Goal: Book appointment/travel/reservation

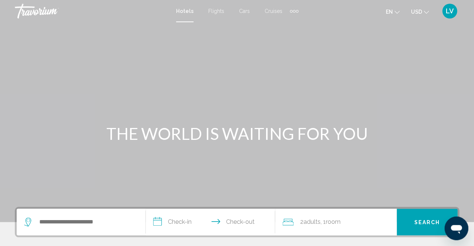
click at [425, 12] on icon "Change currency" at bounding box center [426, 12] width 5 height 3
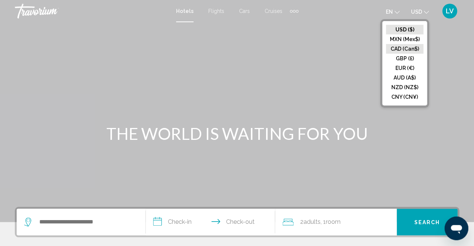
click at [402, 47] on button "CAD (Can$)" at bounding box center [404, 49] width 37 height 10
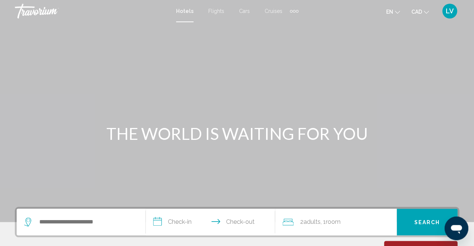
click at [296, 10] on div "Extra navigation items" at bounding box center [297, 11] width 3 height 3
click at [284, 24] on span "Activities" at bounding box center [282, 25] width 21 height 6
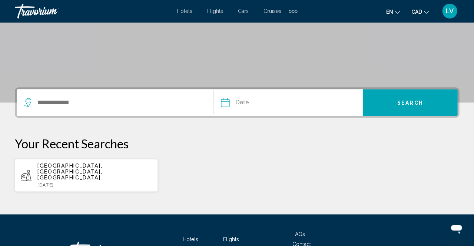
scroll to position [118, 0]
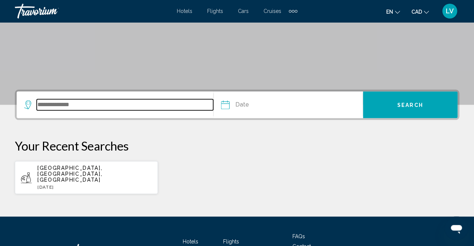
click at [74, 106] on input "Search widget" at bounding box center [125, 104] width 176 height 11
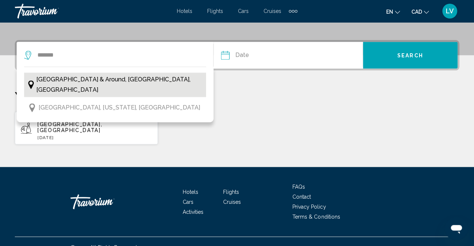
click at [78, 78] on span "[GEOGRAPHIC_DATA] & Around, [GEOGRAPHIC_DATA], [GEOGRAPHIC_DATA]" at bounding box center [119, 85] width 166 height 21
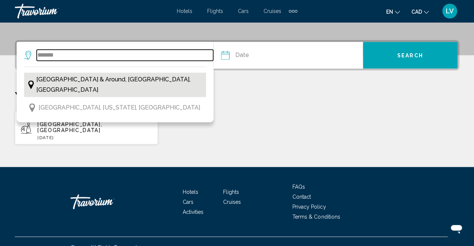
type input "**********"
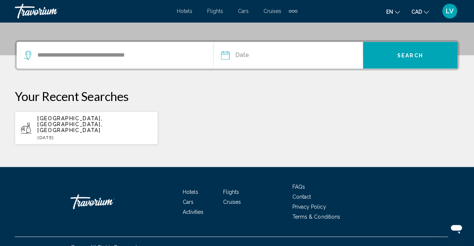
click at [225, 54] on input "Date" at bounding box center [256, 56] width 74 height 29
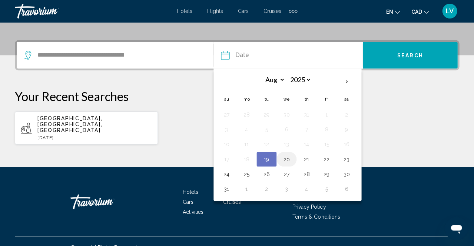
click at [285, 162] on button "20" at bounding box center [287, 159] width 12 height 10
type input "**********"
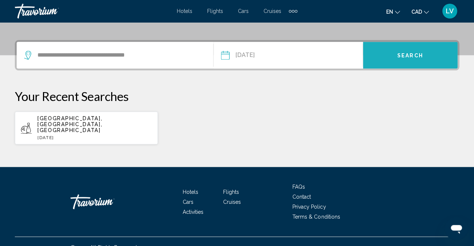
click at [413, 57] on span "Search" at bounding box center [410, 56] width 26 height 6
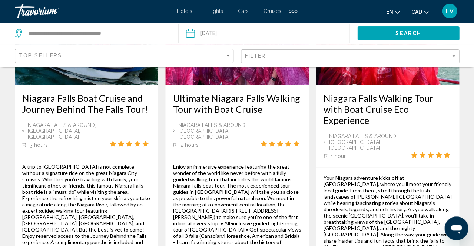
scroll to position [1322, 0]
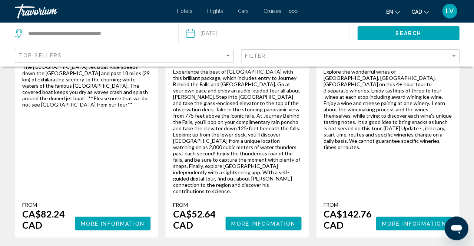
scroll to position [1391, 0]
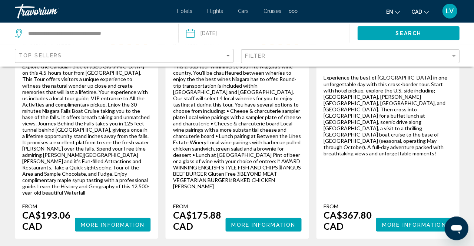
scroll to position [240, 0]
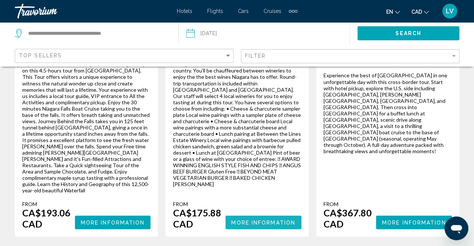
click at [253, 220] on span "More Information" at bounding box center [263, 223] width 64 height 6
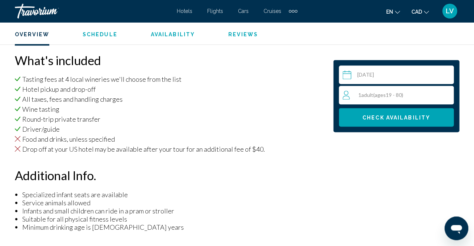
scroll to position [770, 0]
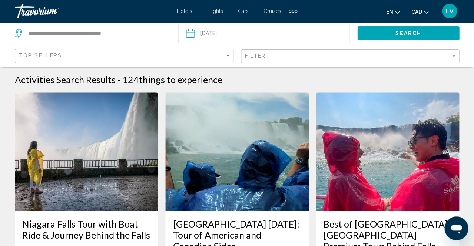
click at [294, 10] on div "Extra navigation items" at bounding box center [293, 11] width 3 height 3
click at [281, 24] on span "Activities" at bounding box center [279, 25] width 24 height 6
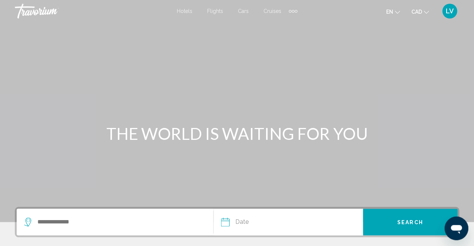
click at [292, 11] on div "Extra navigation items" at bounding box center [293, 11] width 3 height 3
click at [285, 24] on span "Activities" at bounding box center [279, 25] width 24 height 6
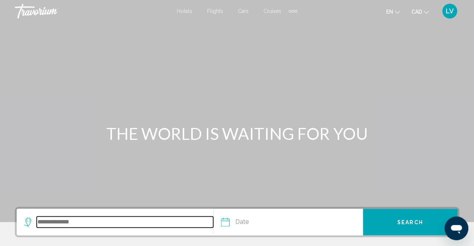
click at [60, 222] on input "Search widget" at bounding box center [125, 222] width 176 height 11
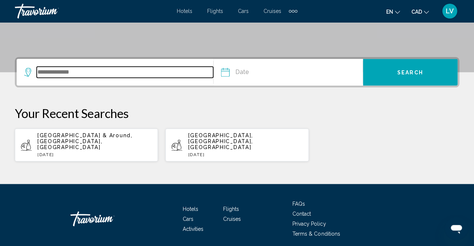
scroll to position [173, 0]
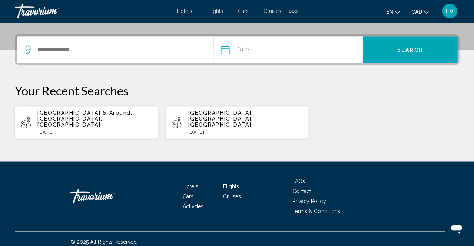
click at [70, 115] on span "[GEOGRAPHIC_DATA] & Around, [GEOGRAPHIC_DATA], [GEOGRAPHIC_DATA]" at bounding box center [84, 119] width 95 height 18
type input "**********"
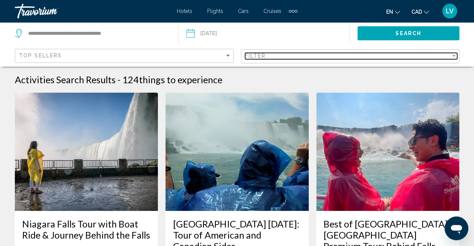
click at [453, 57] on div "Filter" at bounding box center [454, 56] width 4 height 2
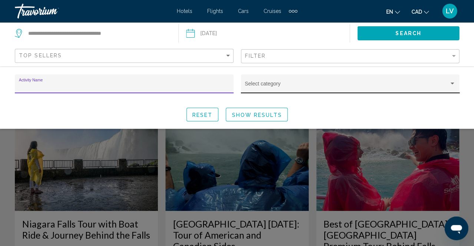
click at [453, 84] on div "Search widget" at bounding box center [452, 84] width 4 height 2
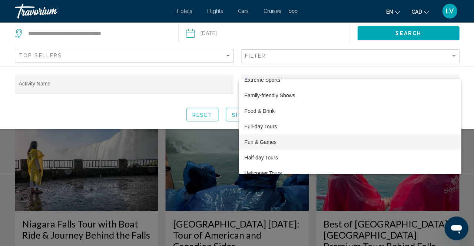
scroll to position [459, 0]
click at [268, 140] on span "Fun & Games" at bounding box center [350, 142] width 211 height 16
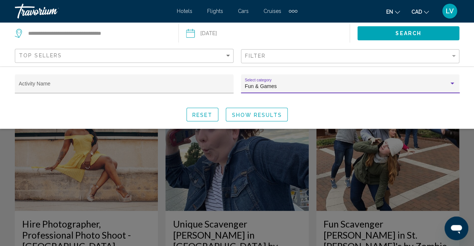
click at [265, 115] on span "Show Results" at bounding box center [257, 115] width 50 height 6
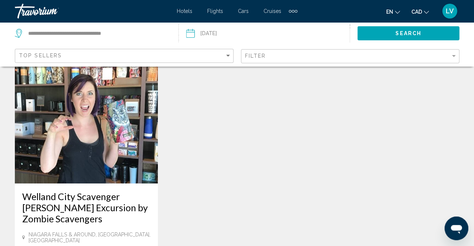
scroll to position [421, 0]
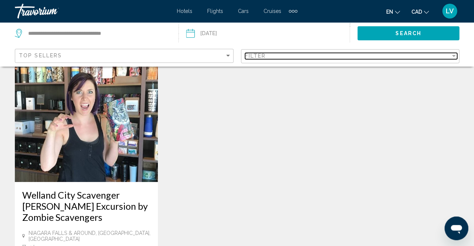
click at [451, 54] on div "Filter" at bounding box center [453, 56] width 7 height 6
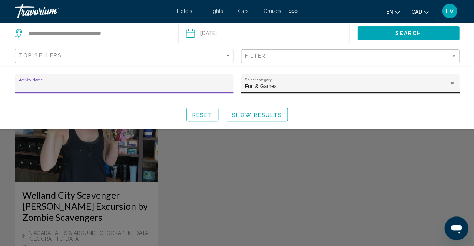
click at [452, 86] on div "Search widget" at bounding box center [452, 84] width 7 height 6
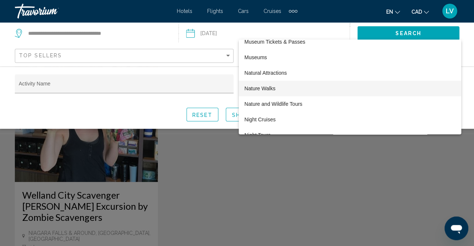
scroll to position [727, 0]
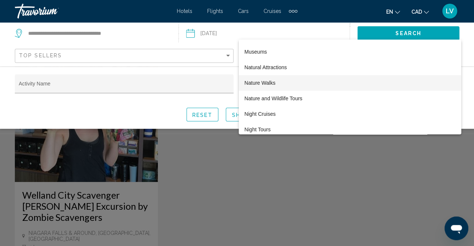
click at [282, 83] on span "Nature Walks" at bounding box center [350, 83] width 211 height 16
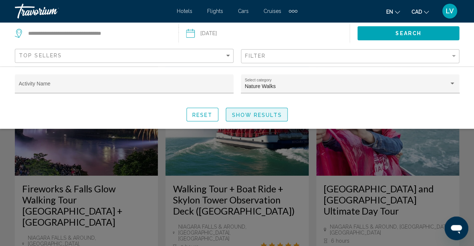
click at [244, 116] on span "Show Results" at bounding box center [257, 115] width 50 height 6
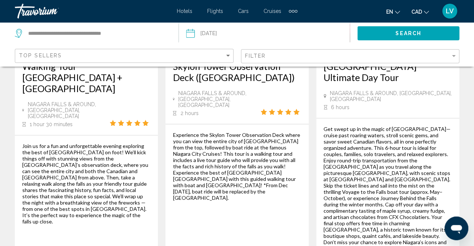
scroll to position [552, 0]
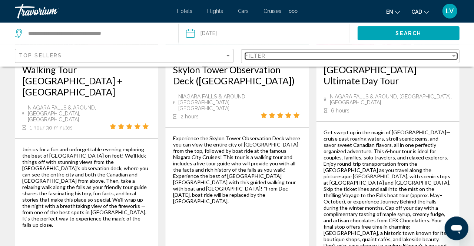
click at [355, 54] on div "Filter" at bounding box center [348, 56] width 206 height 6
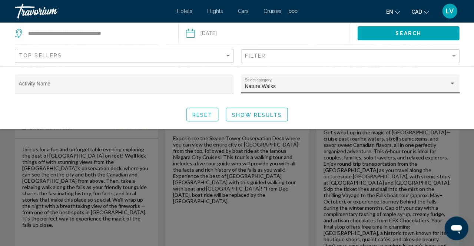
click at [347, 83] on div "Nature Walks Select category" at bounding box center [350, 86] width 211 height 15
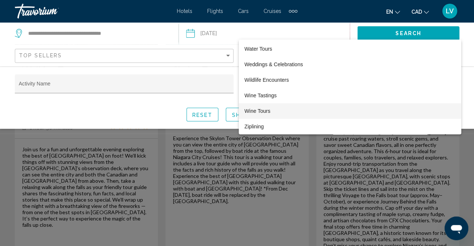
scroll to position [1369, 0]
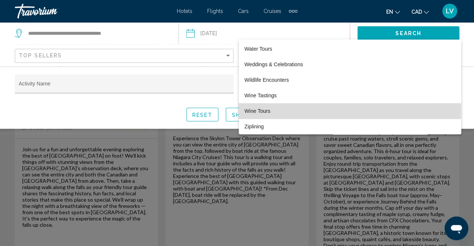
click at [255, 112] on span "Wine Tours" at bounding box center [350, 111] width 211 height 16
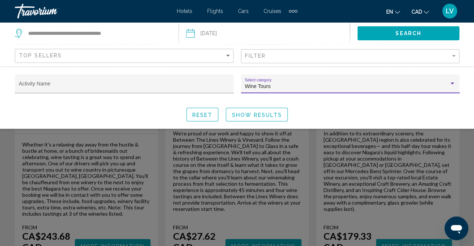
click at [255, 117] on span "Show Results" at bounding box center [257, 115] width 50 height 6
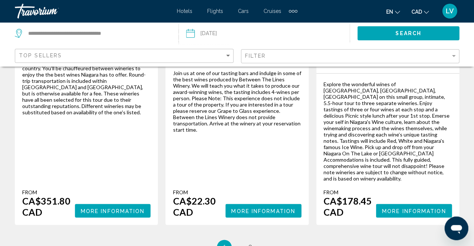
scroll to position [1286, 0]
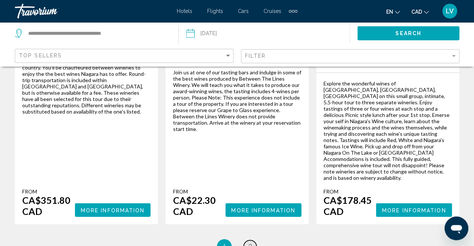
click at [249, 243] on span "2" at bounding box center [250, 247] width 4 height 8
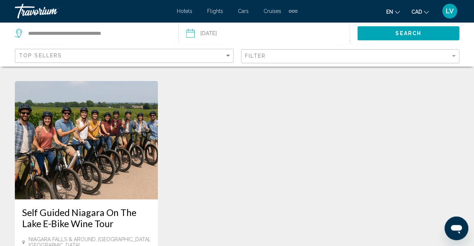
scroll to position [1166, 0]
click at [193, 33] on input "Date: Aug 20, 2025" at bounding box center [226, 34] width 85 height 24
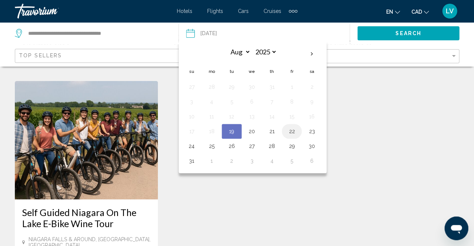
click at [289, 133] on button "22" at bounding box center [292, 131] width 12 height 10
type input "**********"
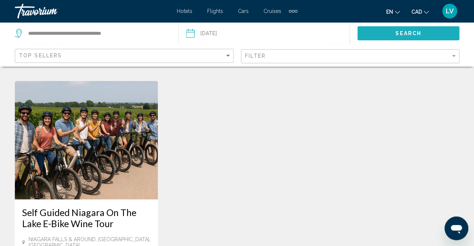
click at [416, 31] on span "Search" at bounding box center [409, 34] width 26 height 6
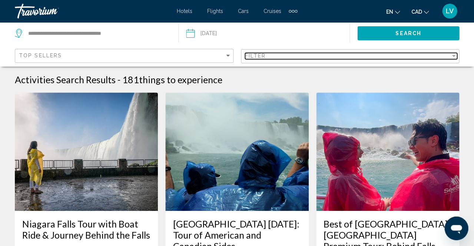
click at [421, 57] on div "Filter" at bounding box center [348, 56] width 206 height 6
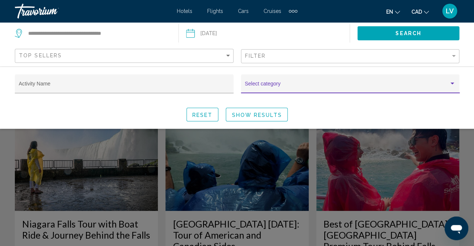
click at [436, 87] on span "Search widget" at bounding box center [347, 87] width 204 height 6
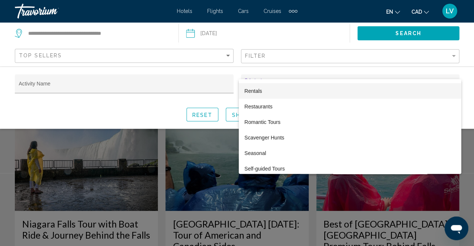
scroll to position [1085, 0]
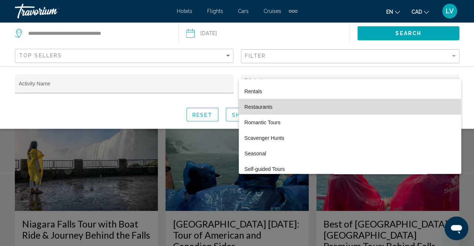
click at [261, 109] on span "Restaurants" at bounding box center [350, 107] width 211 height 16
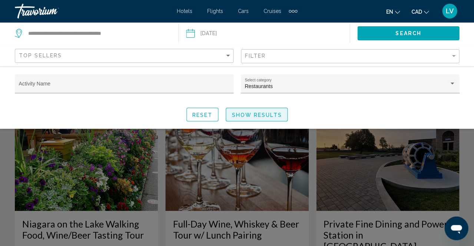
click at [259, 117] on span "Show Results" at bounding box center [257, 115] width 50 height 6
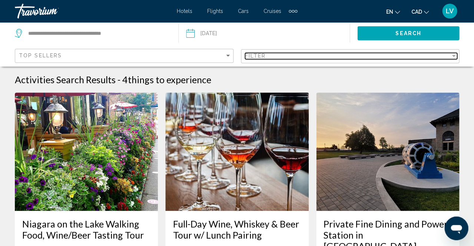
click at [451, 58] on div "Filter" at bounding box center [453, 56] width 7 height 6
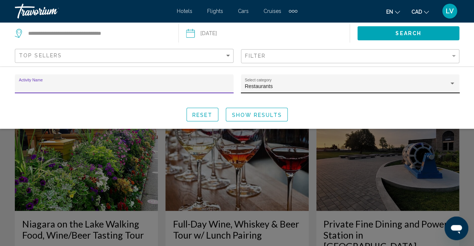
click at [453, 86] on div "Search widget" at bounding box center [452, 84] width 7 height 6
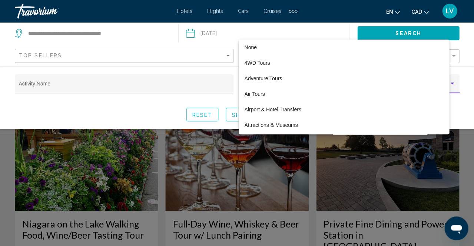
scroll to position [1066, 0]
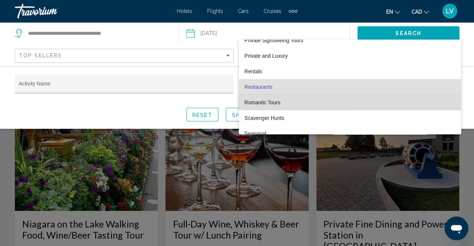
click at [264, 103] on span "Romantic Tours" at bounding box center [350, 103] width 211 height 16
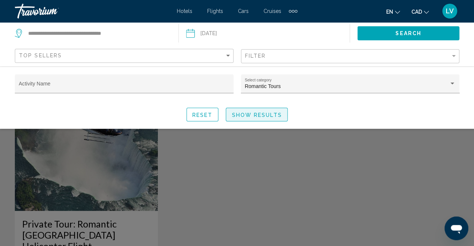
click at [253, 115] on span "Show Results" at bounding box center [257, 115] width 50 height 6
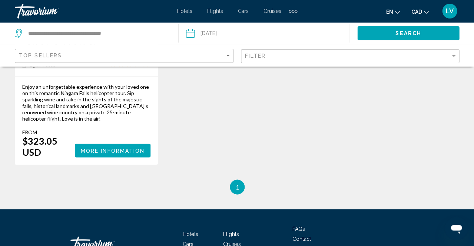
scroll to position [218, 0]
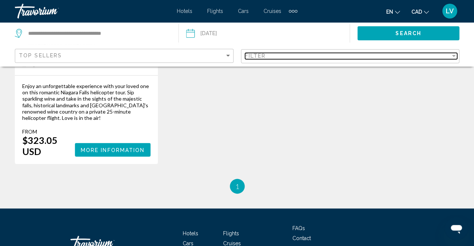
click at [451, 58] on div "Filter" at bounding box center [453, 56] width 7 height 6
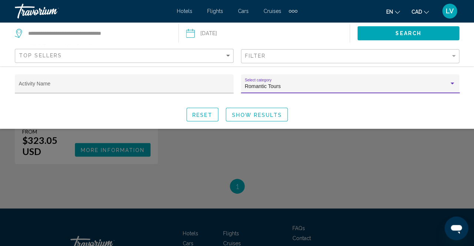
click at [452, 87] on div "Search widget" at bounding box center [452, 84] width 7 height 6
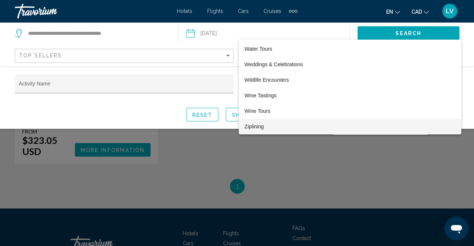
scroll to position [1493, 0]
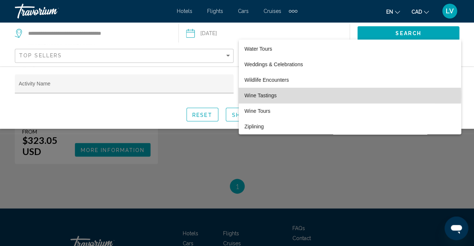
click at [259, 96] on span "Wine Tastings" at bounding box center [350, 96] width 211 height 16
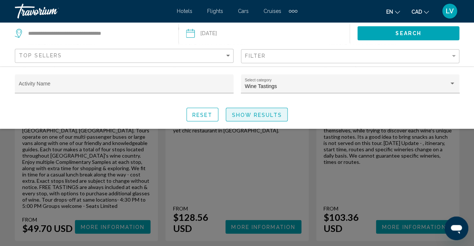
click at [257, 116] on span "Show Results" at bounding box center [257, 115] width 50 height 6
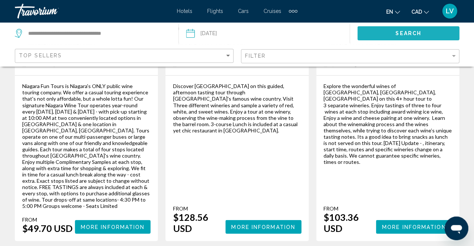
click at [436, 33] on button "Search" at bounding box center [408, 33] width 102 height 14
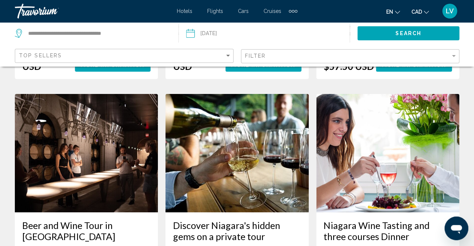
scroll to position [1103, 0]
